Goal: Information Seeking & Learning: Learn about a topic

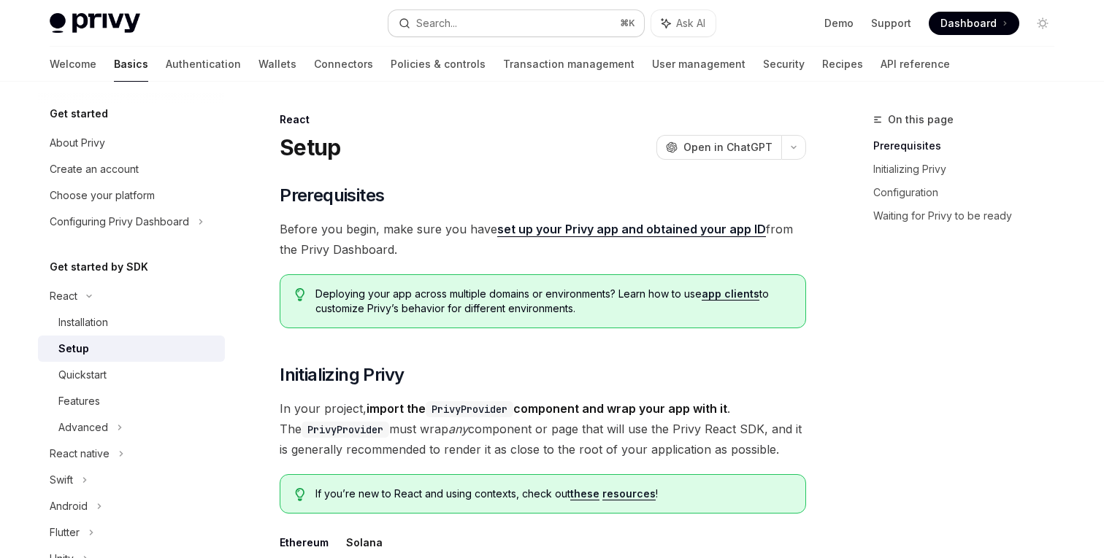
click at [438, 15] on div "Search..." at bounding box center [436, 24] width 41 height 18
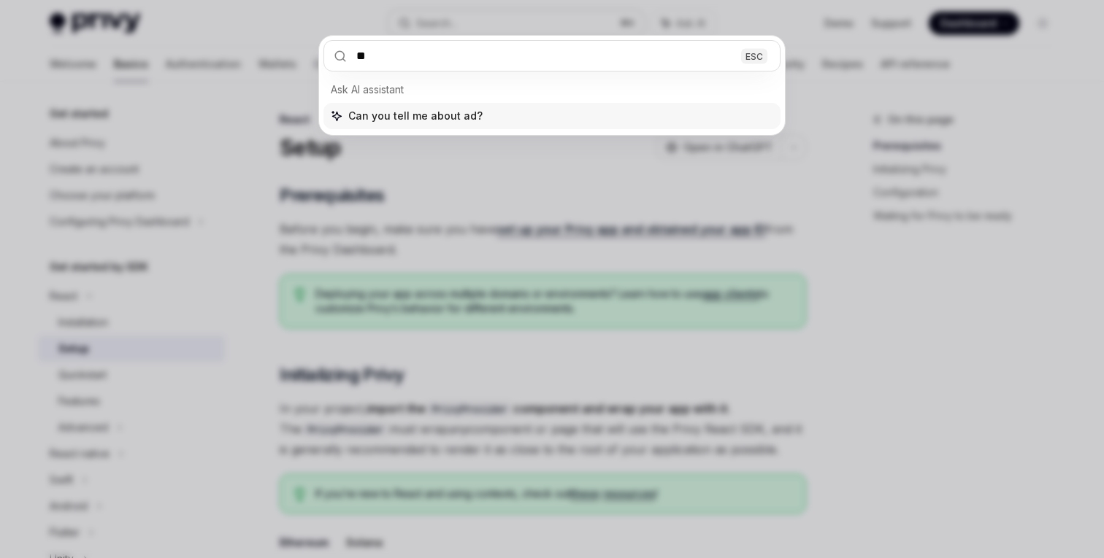
type input "*"
type input "*****"
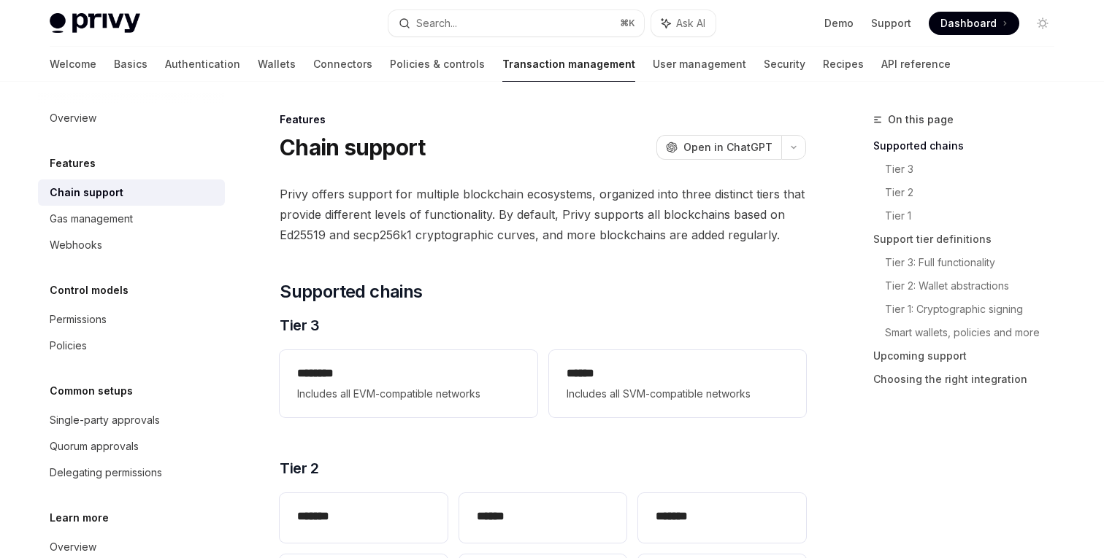
type textarea "*"
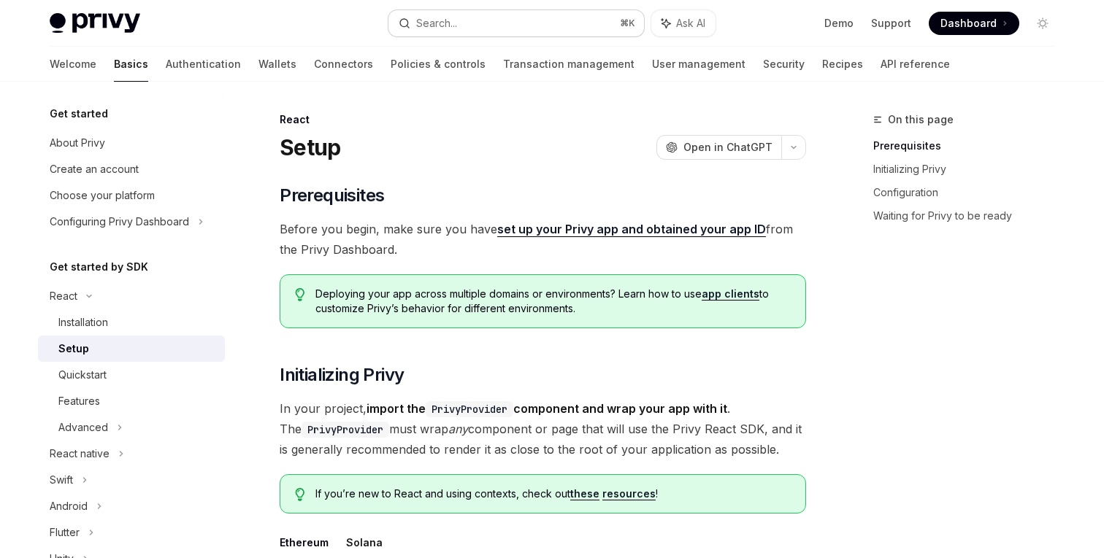
click at [436, 21] on div "Search..." at bounding box center [436, 24] width 41 height 18
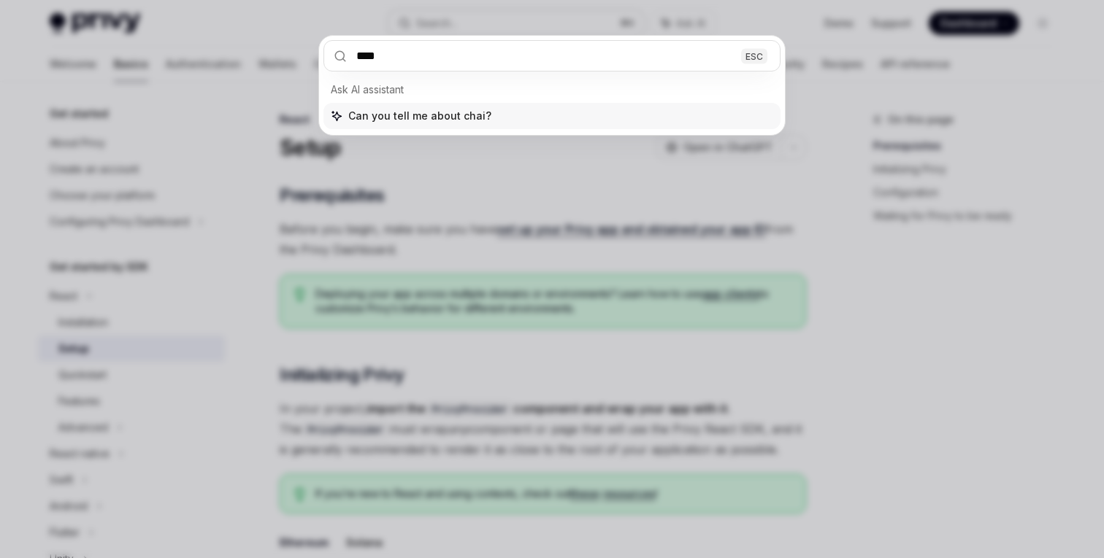
type input "*****"
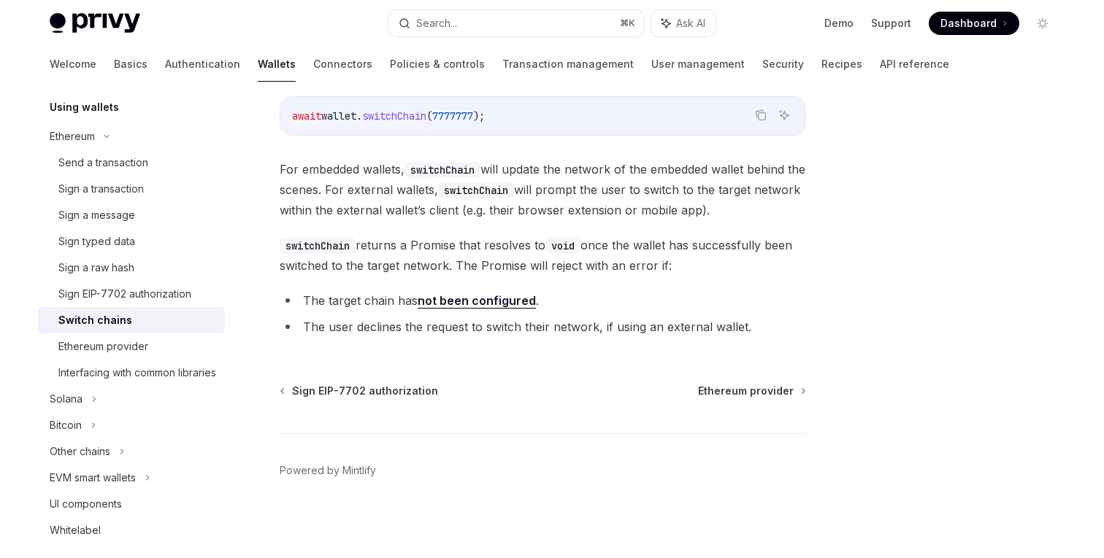
scroll to position [333, 0]
click at [439, 301] on link "not been configured" at bounding box center [477, 299] width 118 height 15
type textarea "*"
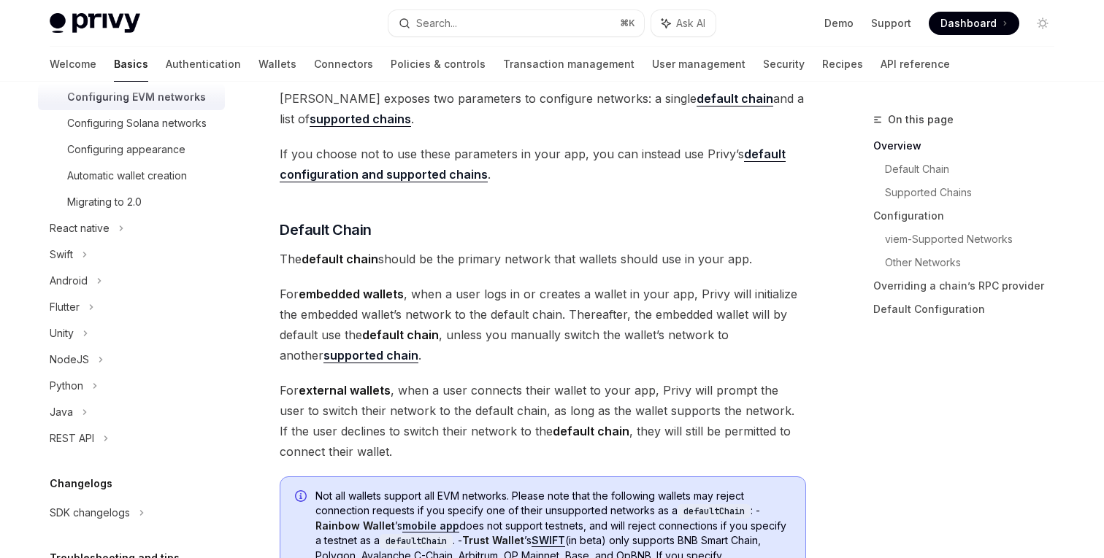
scroll to position [401, 0]
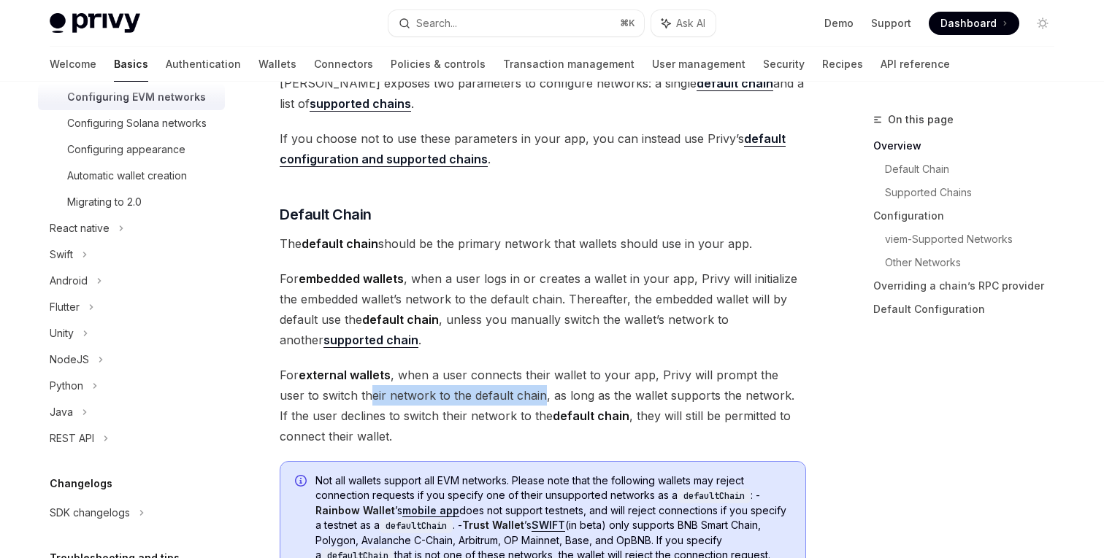
drag, startPoint x: 342, startPoint y: 395, endPoint x: 506, endPoint y: 393, distance: 164.2
click at [510, 393] on span "For external wallets , when a user connects their wallet to your app, Privy wil…" at bounding box center [543, 406] width 526 height 82
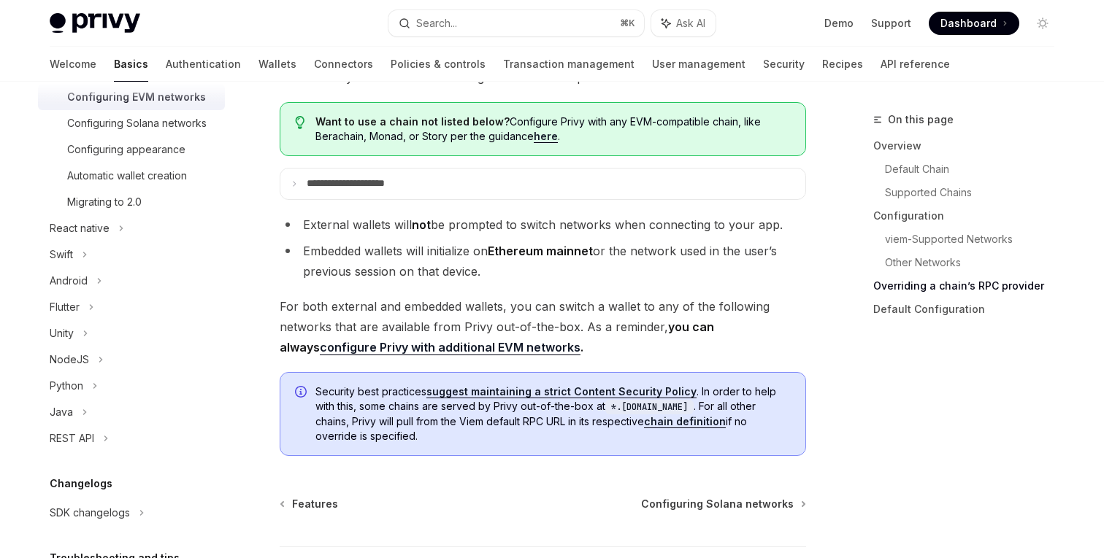
scroll to position [3847, 0]
